Goal: Information Seeking & Learning: Learn about a topic

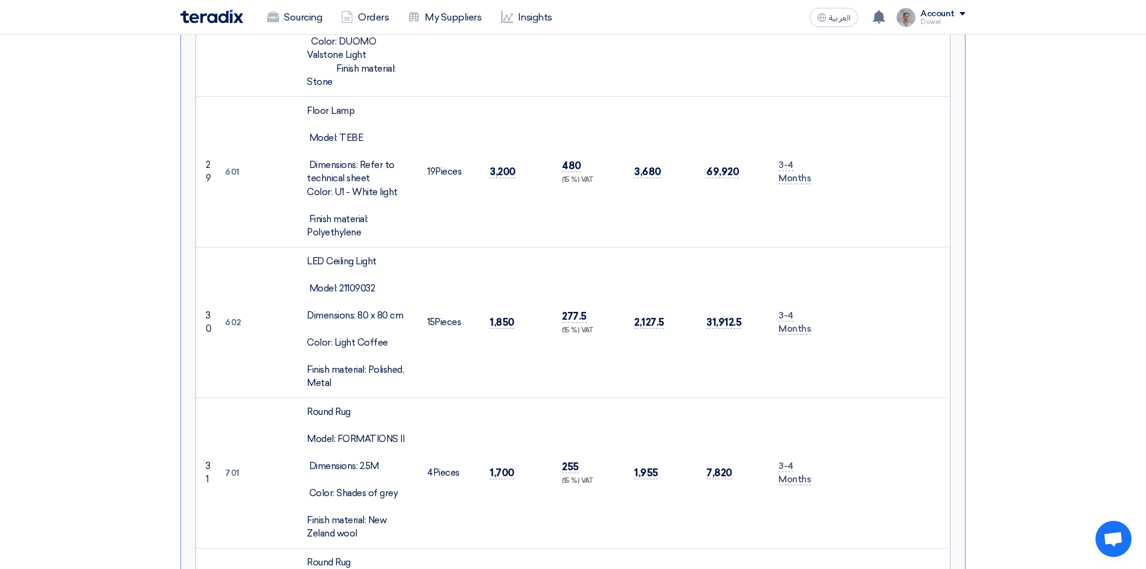
scroll to position [4732, 0]
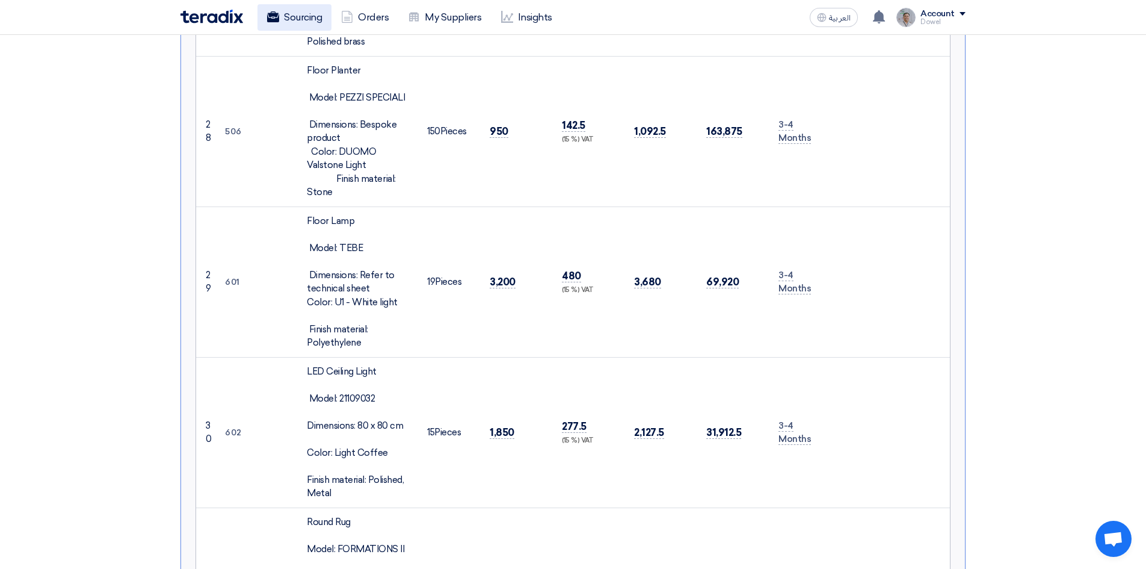
click at [300, 25] on link "Sourcing" at bounding box center [295, 17] width 74 height 26
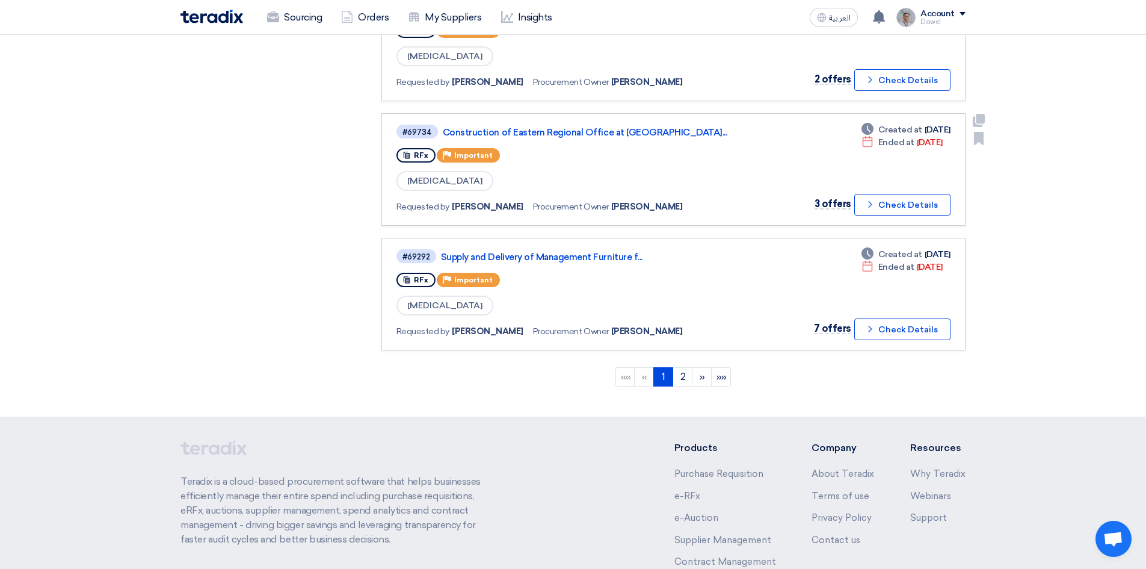
scroll to position [853, 0]
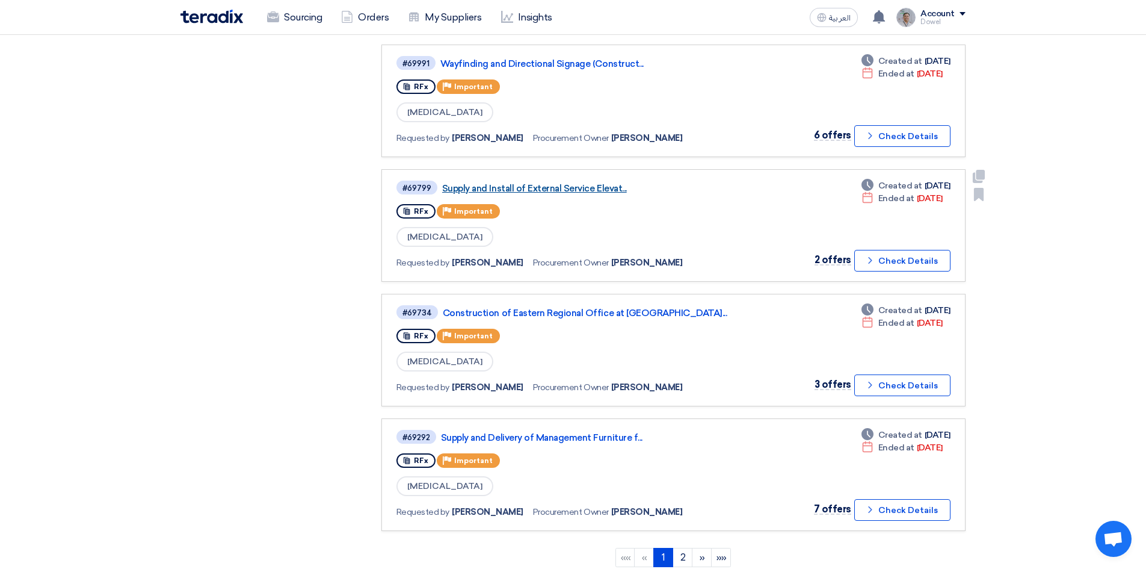
click at [566, 184] on link "Supply and Install of External Service Elevat..." at bounding box center [592, 188] width 301 height 11
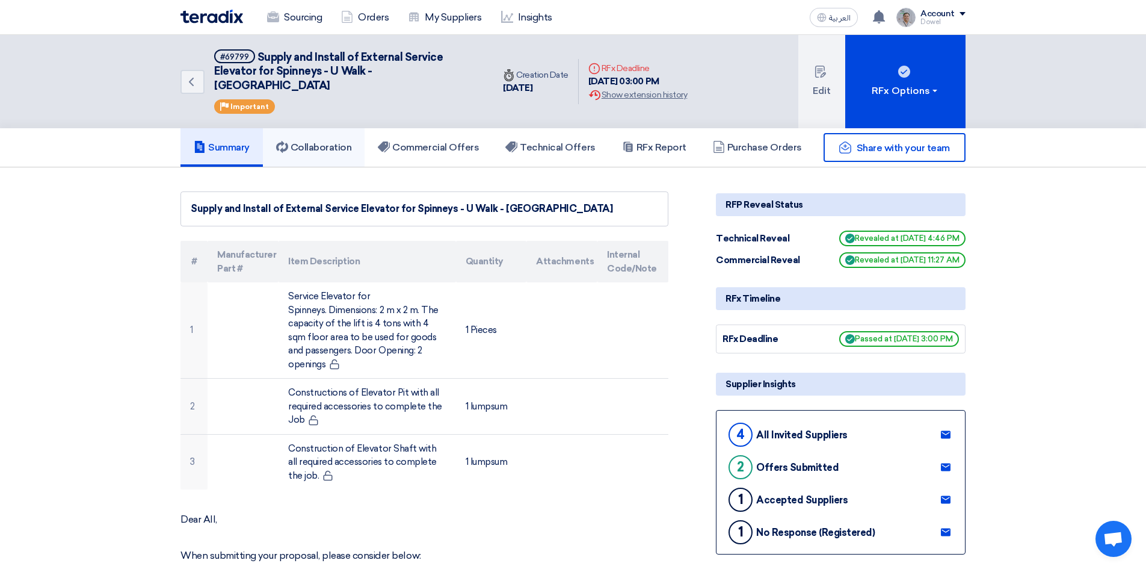
click at [320, 141] on h5 "Collaboration" at bounding box center [314, 147] width 76 height 12
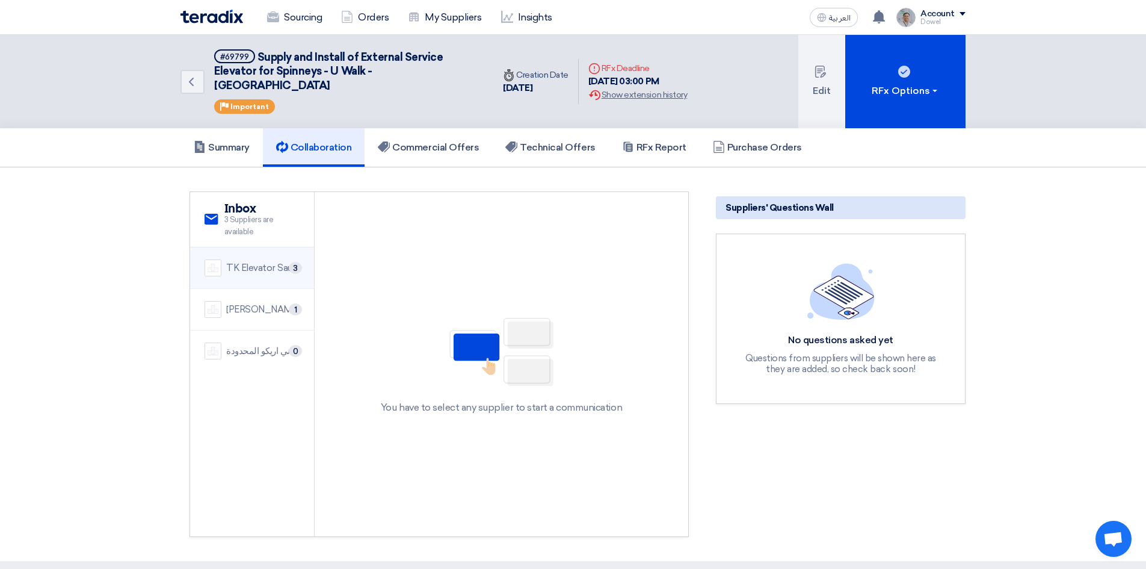
click at [268, 261] on div "TK Elevator Saudi Arabia Ltd" at bounding box center [262, 268] width 73 height 14
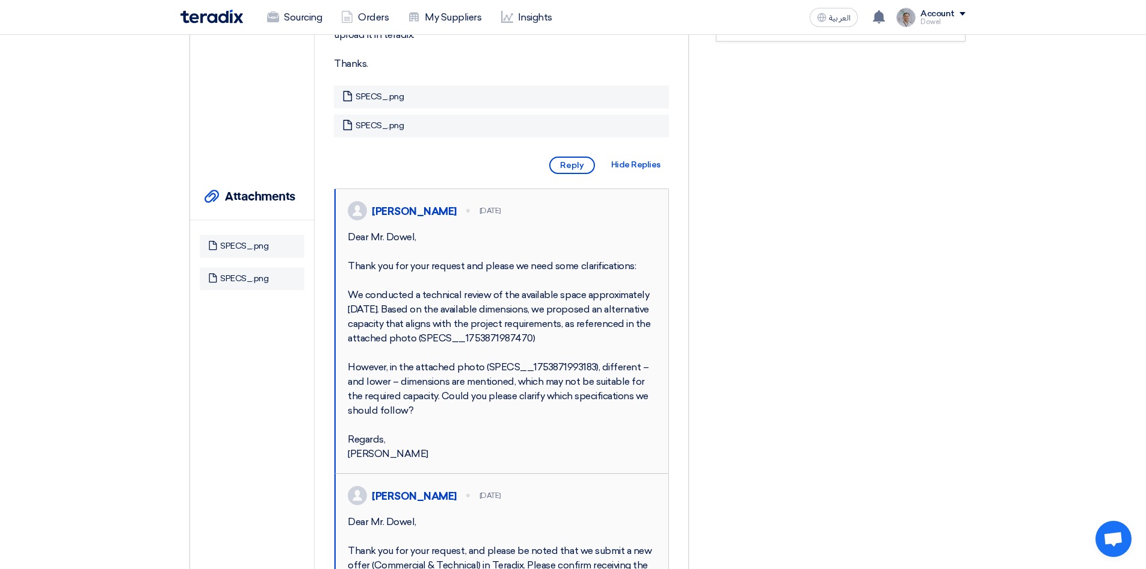
scroll to position [361, 0]
click at [252, 242] on link "SPECS_.png" at bounding box center [244, 247] width 48 height 11
click at [250, 274] on link "SPECS_.png" at bounding box center [244, 279] width 48 height 11
click at [234, 274] on link "SPECS_.png" at bounding box center [244, 279] width 48 height 11
click at [252, 242] on link "SPECS_.png" at bounding box center [244, 247] width 48 height 11
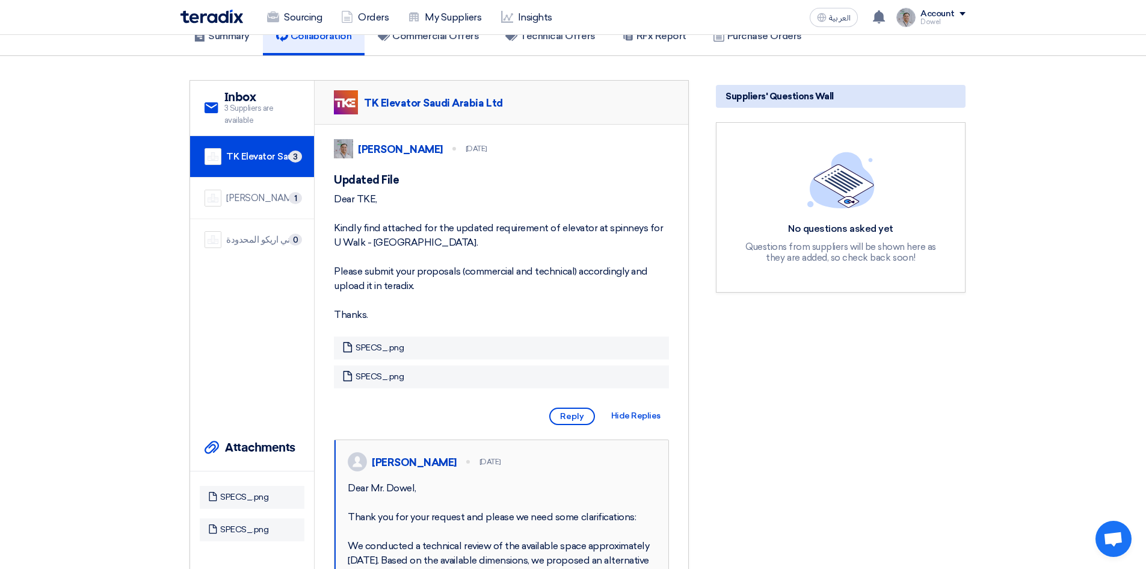
scroll to position [0, 0]
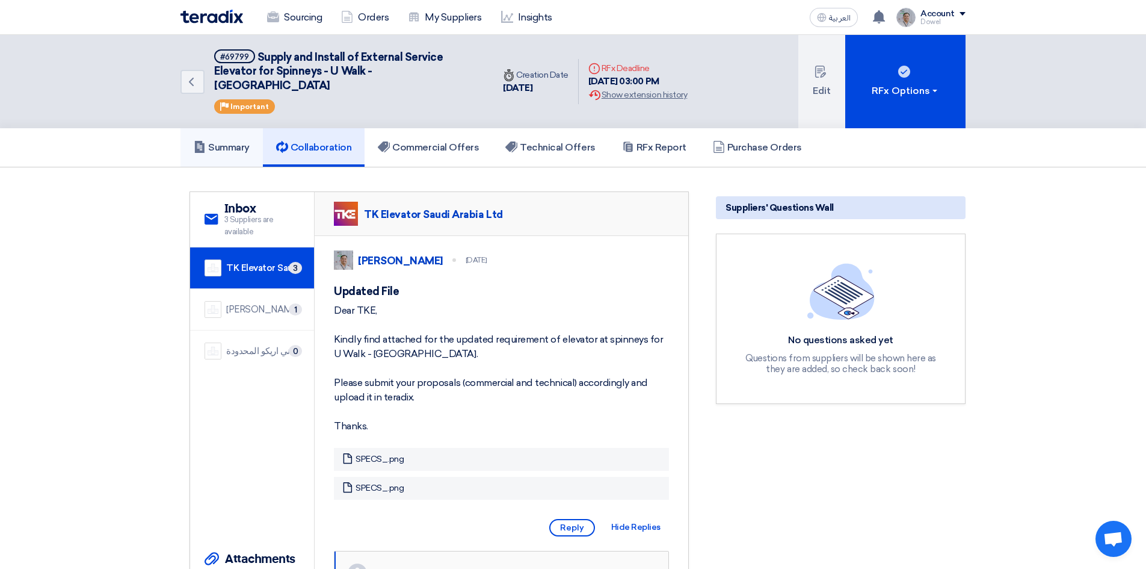
drag, startPoint x: 226, startPoint y: 131, endPoint x: 235, endPoint y: 138, distance: 10.7
click at [227, 141] on h5 "Summary" at bounding box center [222, 147] width 56 height 12
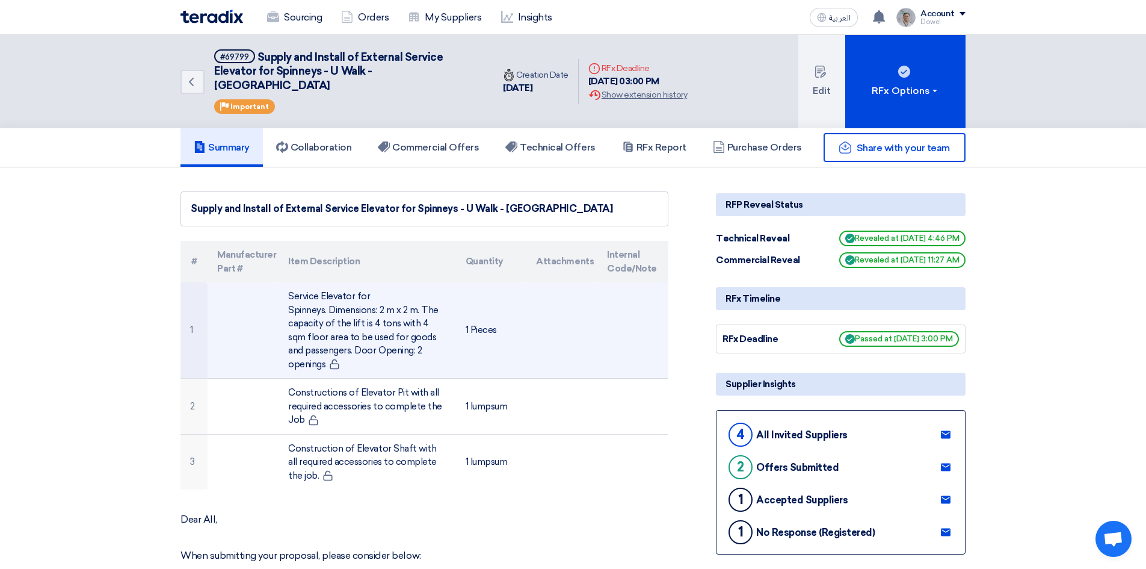
drag, startPoint x: 289, startPoint y: 280, endPoint x: 442, endPoint y: 345, distance: 165.8
click at [442, 345] on td "Service Elevator for Spinneys. Dimensions: 2 m x 2 m. The capacity of the lift …" at bounding box center [367, 330] width 177 height 96
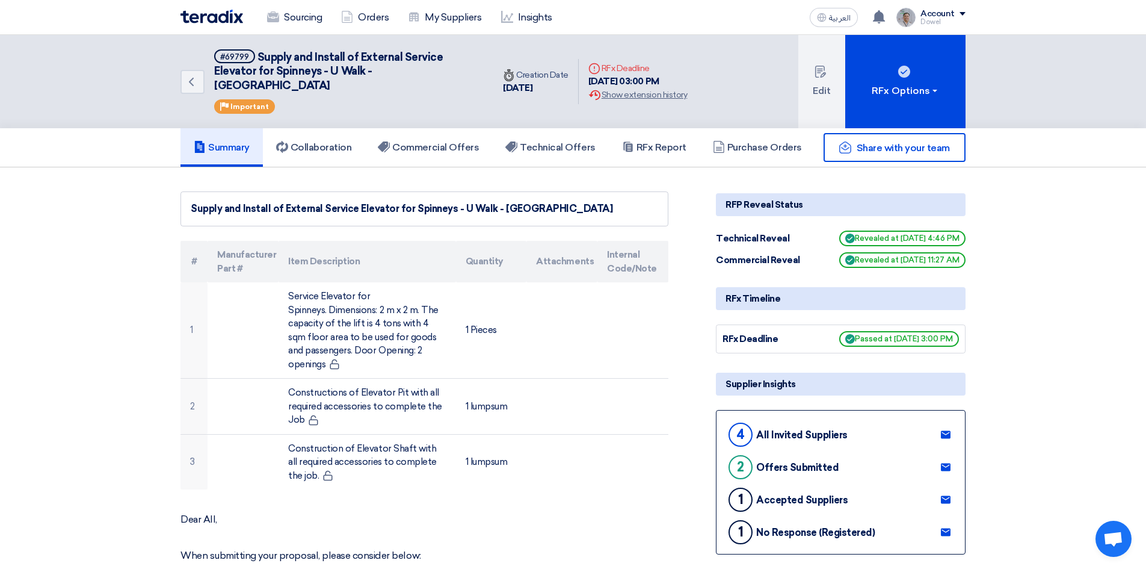
copy td "Service Elevator for Spinneys. Dimensions: 2 m x 2 m. The capacity of the lift …"
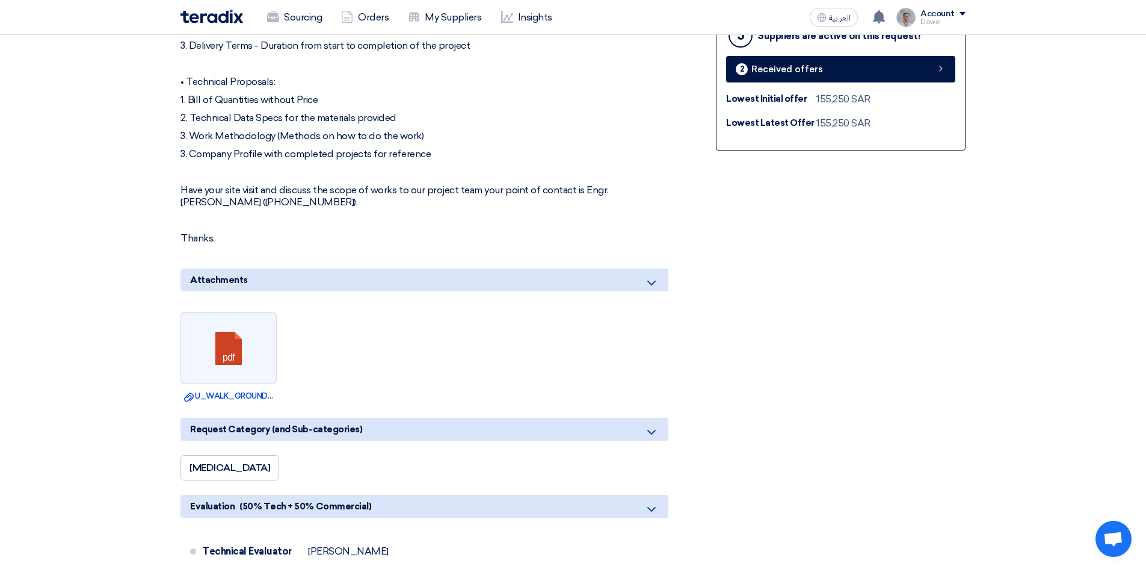
scroll to position [722, 0]
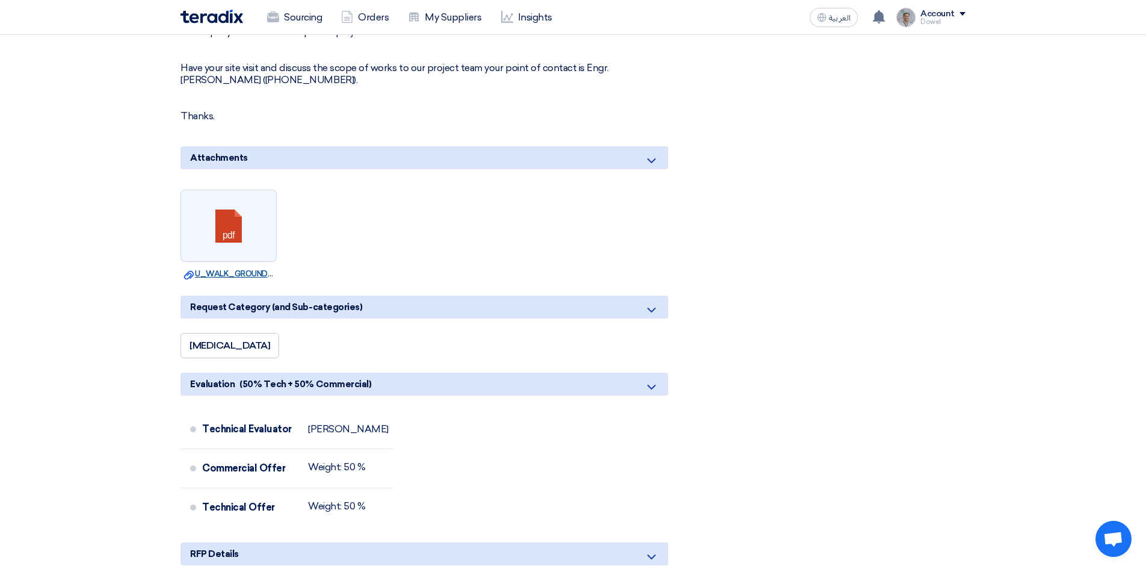
click at [232, 268] on link "Download file U_WALK_GROUND_FLOORSPINNEYSGOODS_LIFT_LOCATION.pdf" at bounding box center [228, 274] width 89 height 12
